Goal: Find specific page/section: Find specific page/section

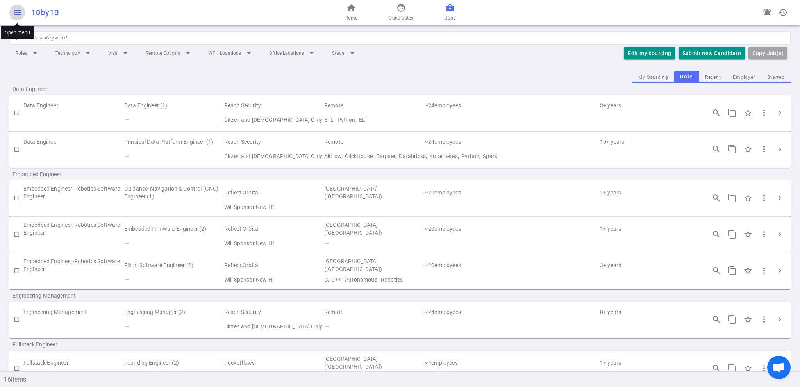
click at [14, 15] on span "menu" at bounding box center [16, 12] width 9 height 9
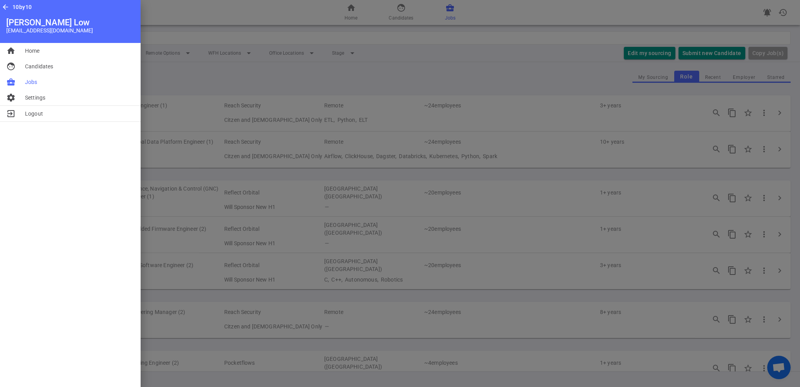
click at [493, 56] on div at bounding box center [400, 193] width 800 height 387
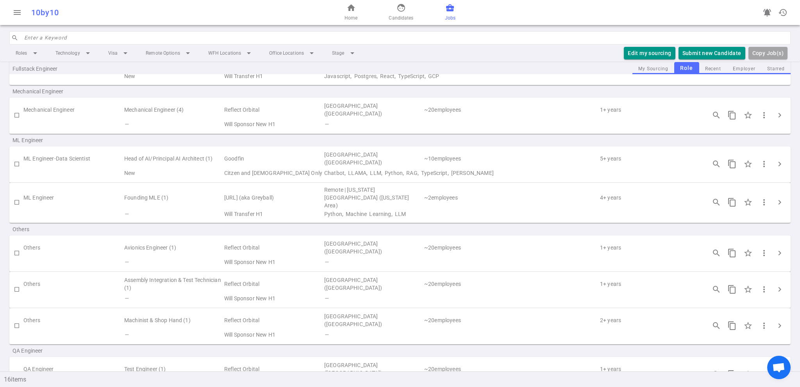
scroll to position [400, 0]
